Goal: Transaction & Acquisition: Purchase product/service

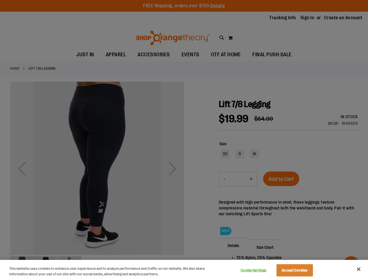
click at [184, 140] on div at bounding box center [184, 140] width 368 height 280
click at [261, 270] on button "Cookie Settings" at bounding box center [254, 270] width 36 height 12
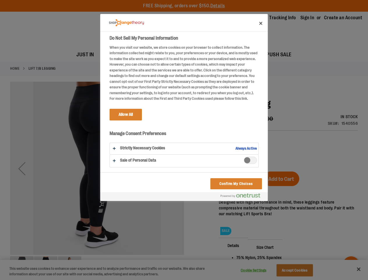
click at [302, 270] on div at bounding box center [184, 140] width 368 height 280
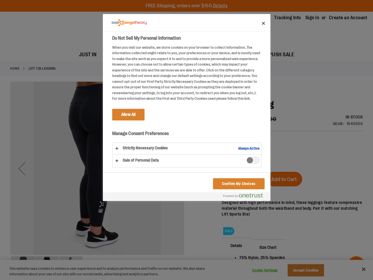
click at [359, 269] on div at bounding box center [186, 140] width 373 height 280
click at [305, 280] on html "Skip to Content The store will not work correctly when cookies are disabled. FR…" at bounding box center [186, 140] width 373 height 280
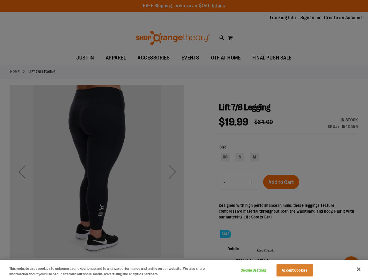
click at [184, 140] on div at bounding box center [184, 140] width 368 height 280
click at [261, 270] on button "Cookie Settings" at bounding box center [254, 270] width 36 height 12
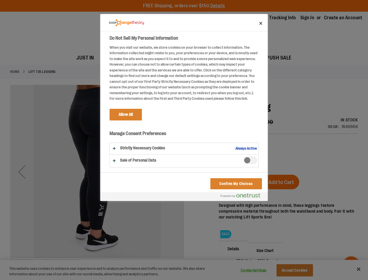
click at [302, 270] on div at bounding box center [184, 140] width 368 height 280
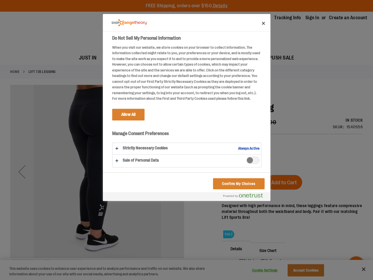
click at [359, 269] on div at bounding box center [186, 140] width 373 height 280
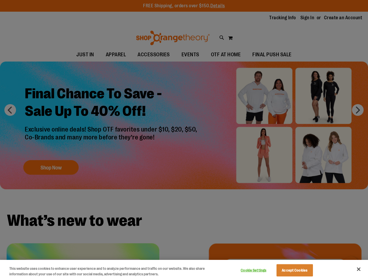
click at [184, 140] on div at bounding box center [184, 140] width 368 height 280
click at [261, 270] on button "Cookie Settings" at bounding box center [254, 270] width 36 height 12
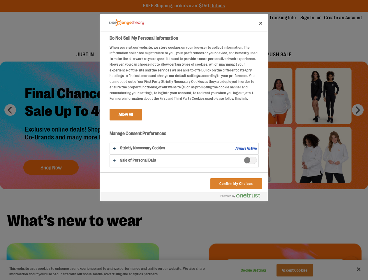
click at [302, 270] on div at bounding box center [184, 140] width 368 height 280
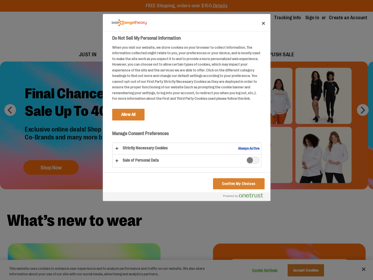
click at [359, 269] on div at bounding box center [186, 140] width 373 height 280
click at [305, 280] on html "Skip to Content The store will not work correctly when cookies are disabled. FR…" at bounding box center [186, 140] width 373 height 280
